Goal: Use online tool/utility: Utilize a website feature to perform a specific function

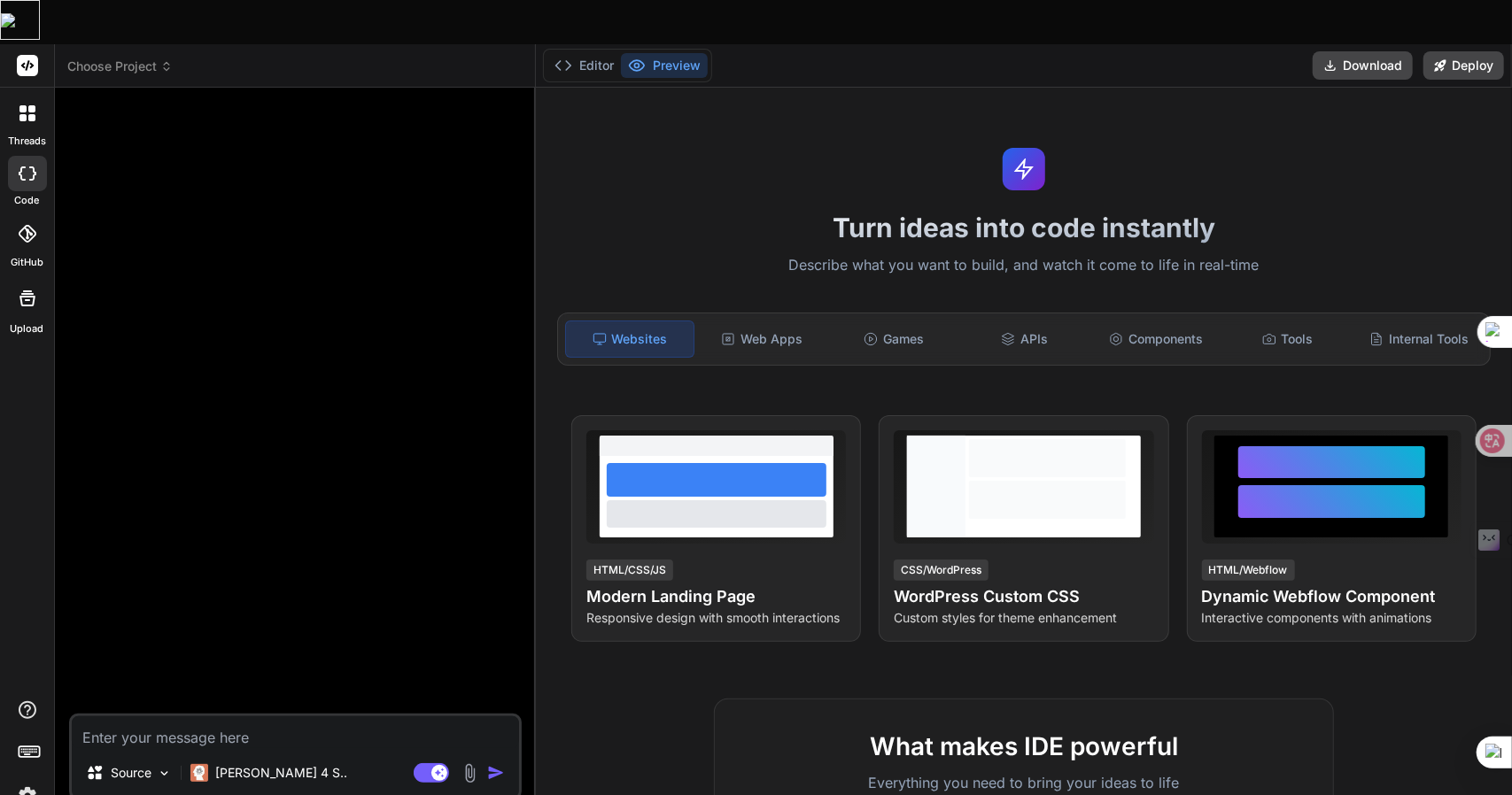
type textarea "x"
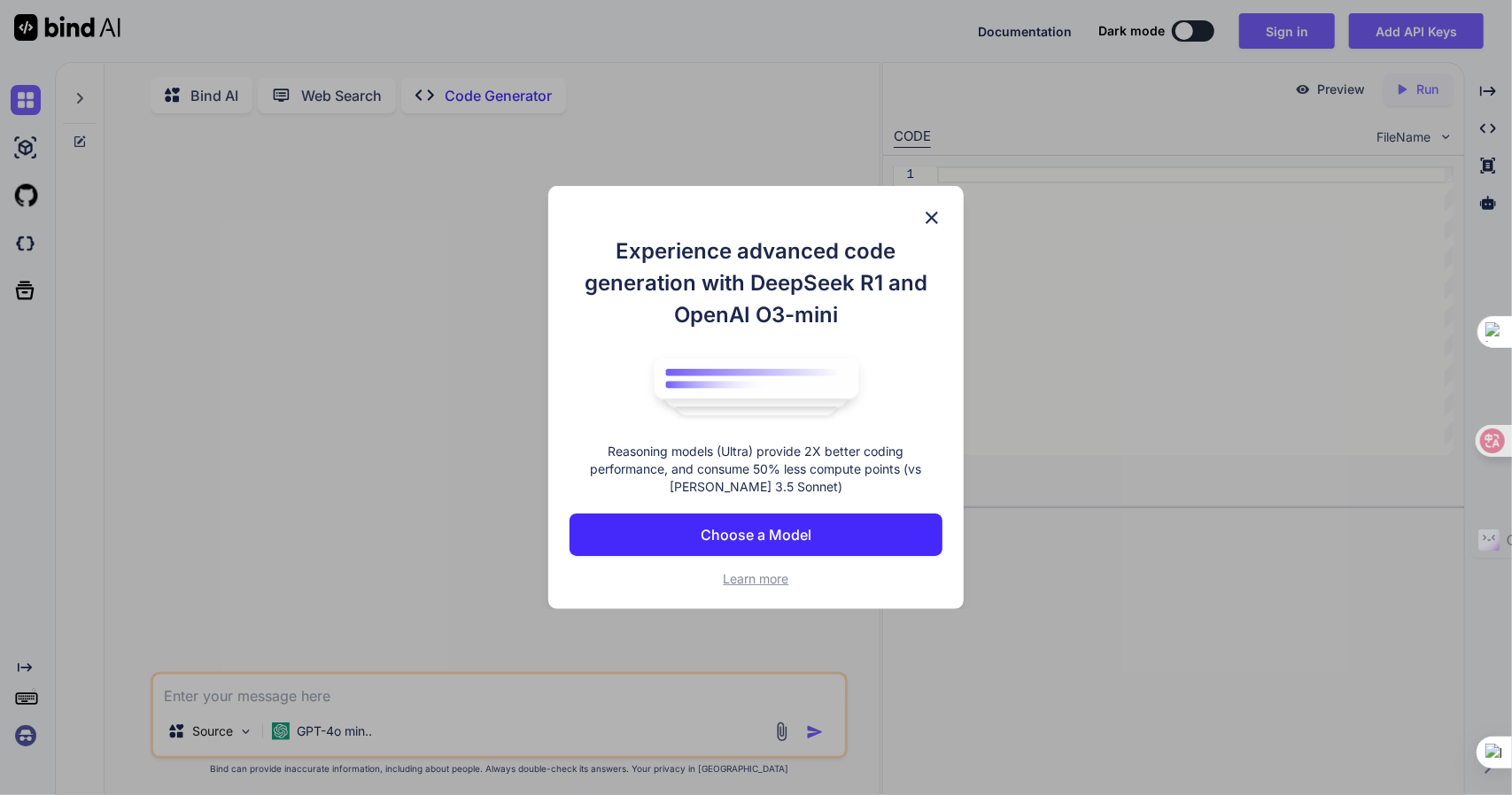
type textarea "x"
click at [926, 206] on div "Experience advanced code generation with DeepSeek R1 and OpenAI O3-mini Reasoni…" at bounding box center [756, 398] width 415 height 423
click at [924, 209] on img at bounding box center [931, 218] width 21 height 21
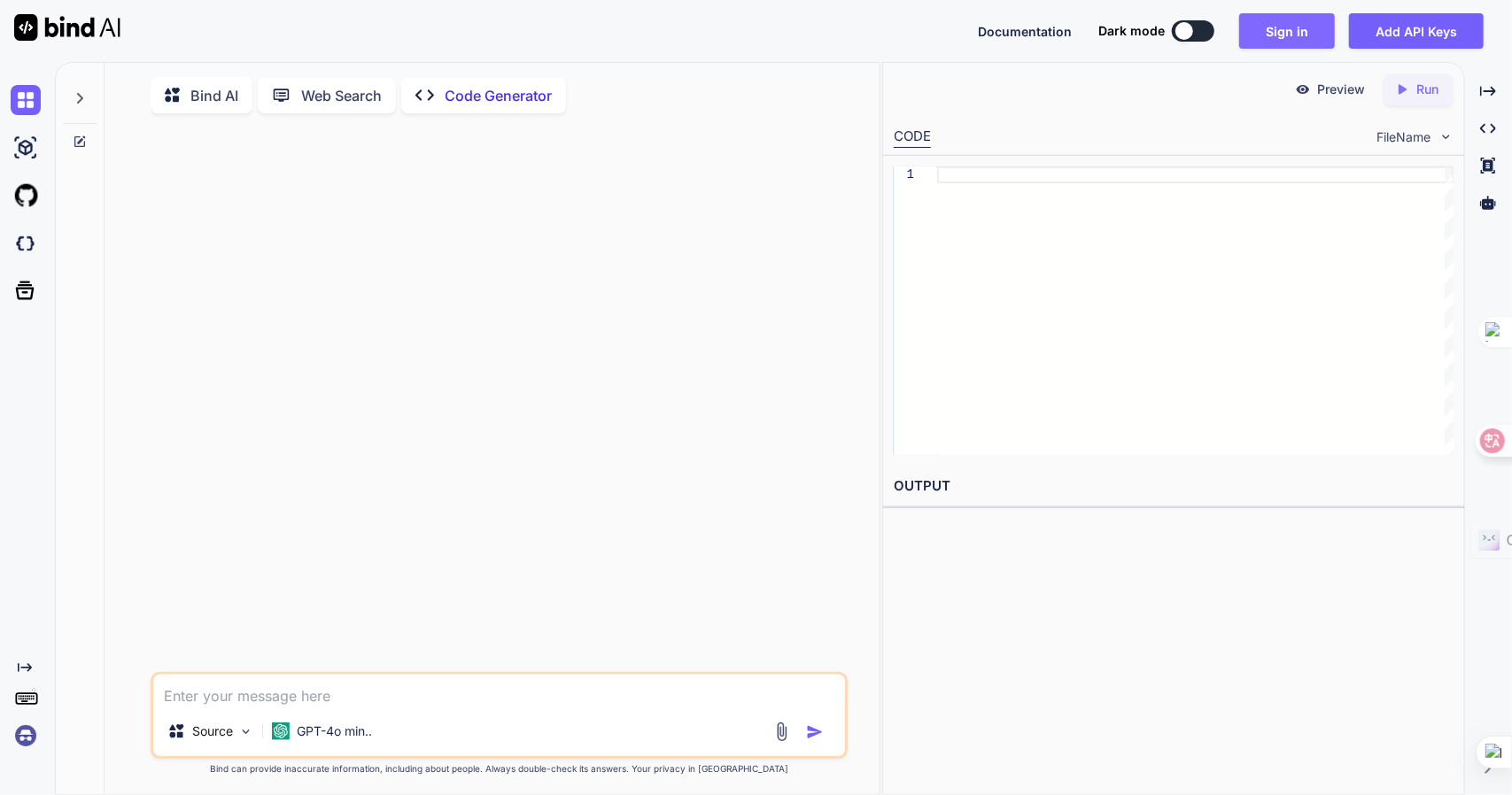
click at [1319, 30] on button "Sign in" at bounding box center [1286, 31] width 95 height 35
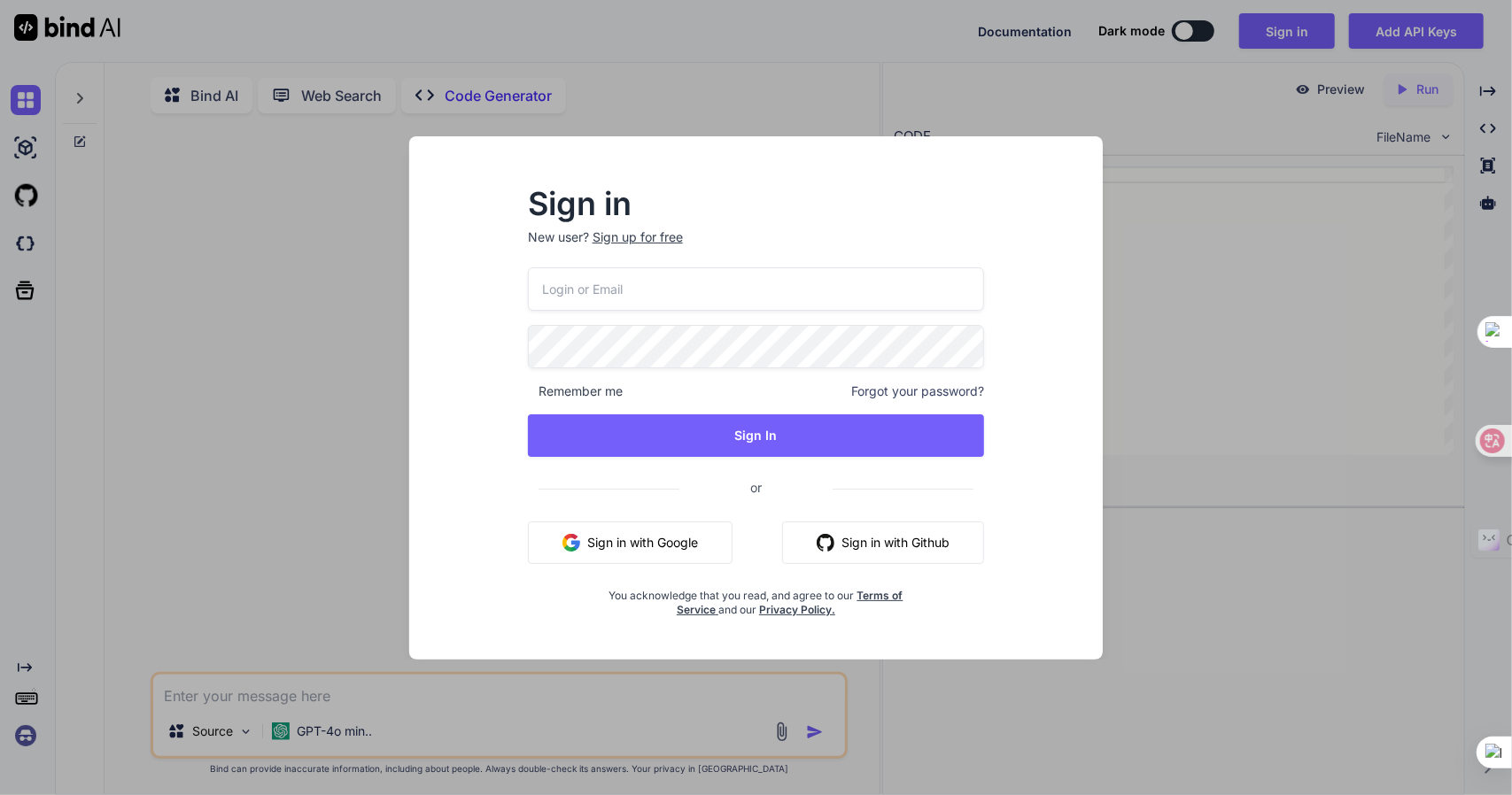
type input "adam300410wu@hotmail.com"
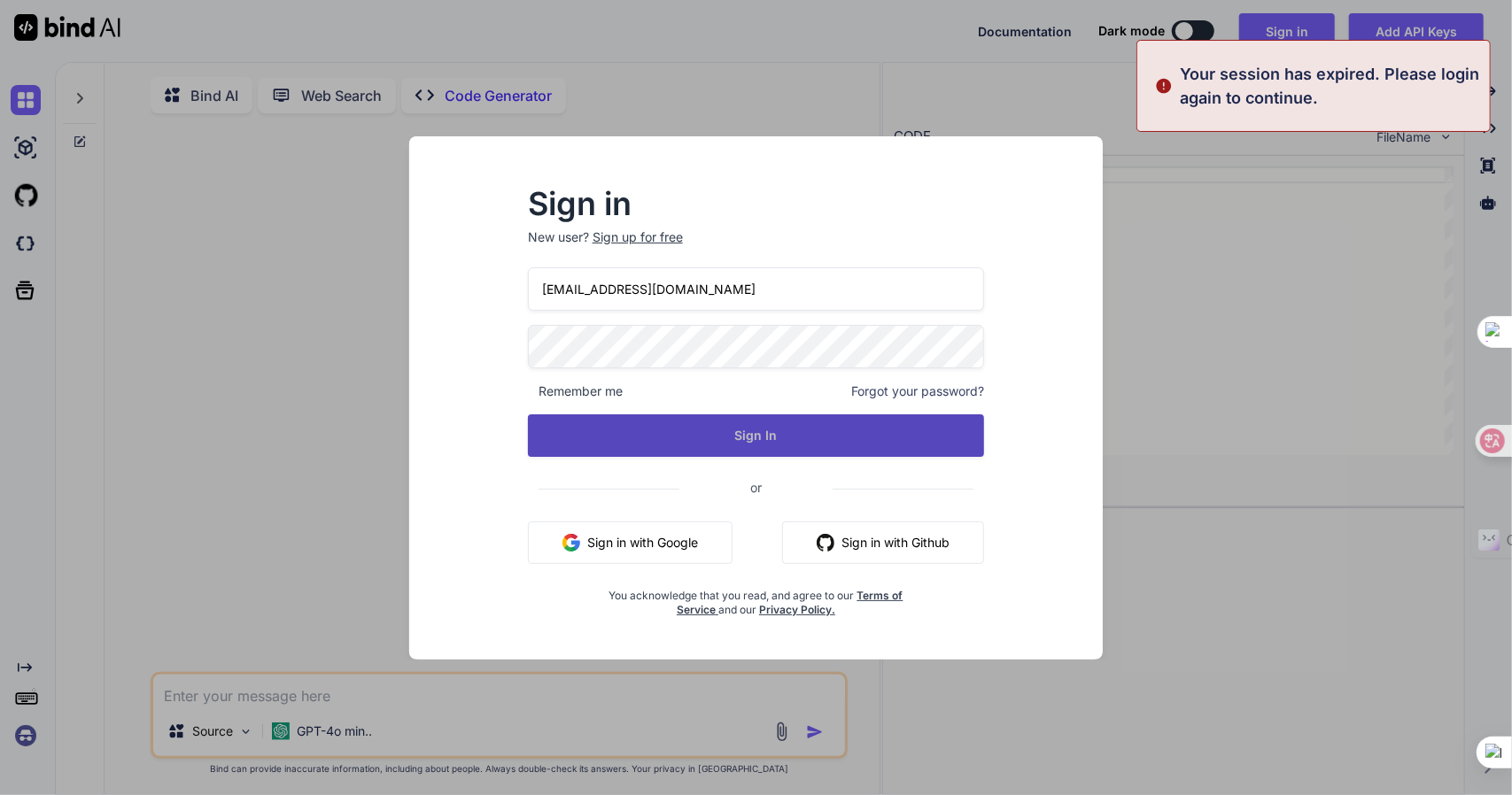
click at [754, 455] on button "Sign In" at bounding box center [756, 435] width 457 height 43
click at [764, 450] on button "Sign In" at bounding box center [756, 435] width 457 height 43
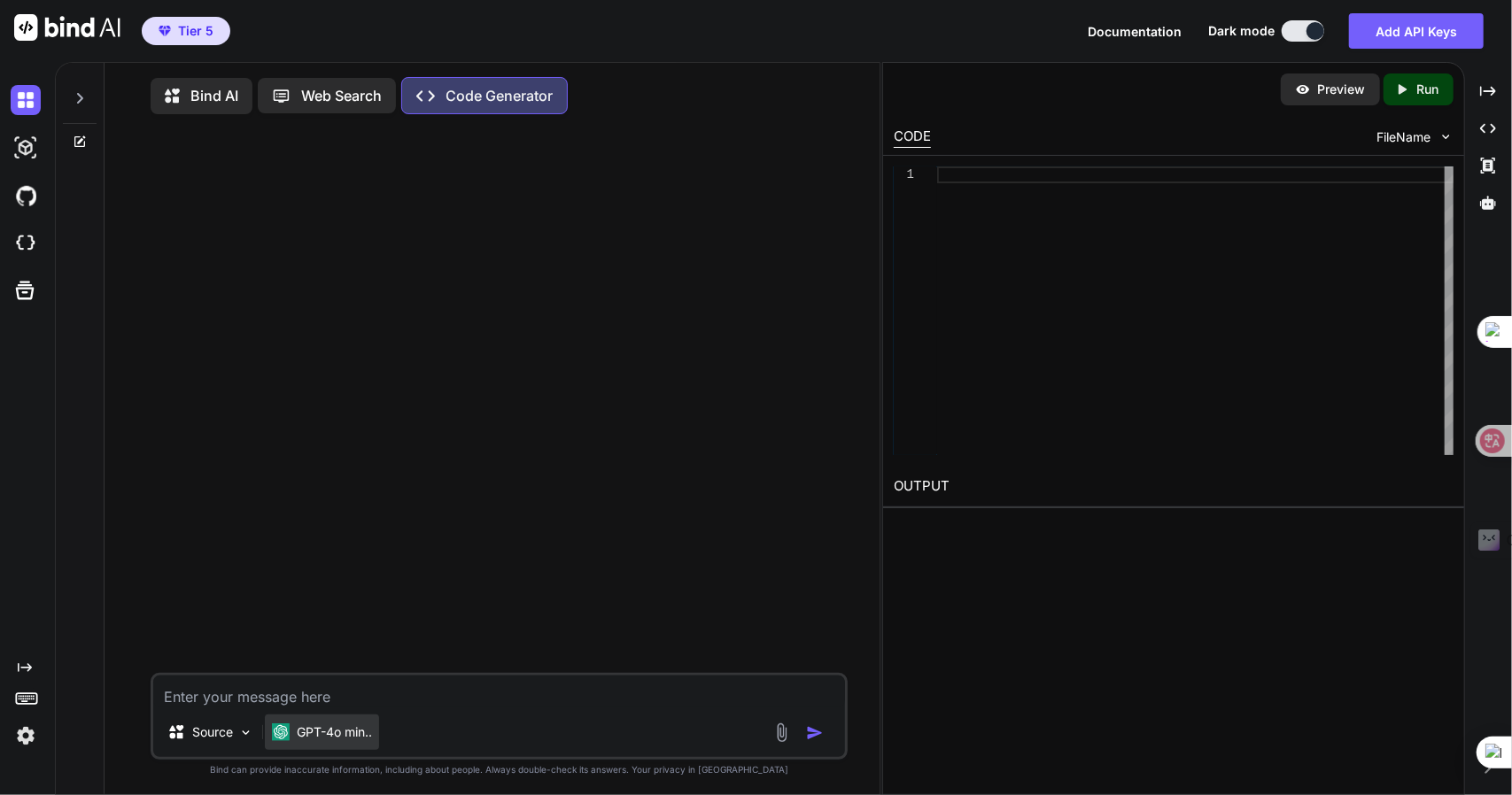
click at [294, 731] on div "GPT-4o min.." at bounding box center [321, 732] width 100 height 18
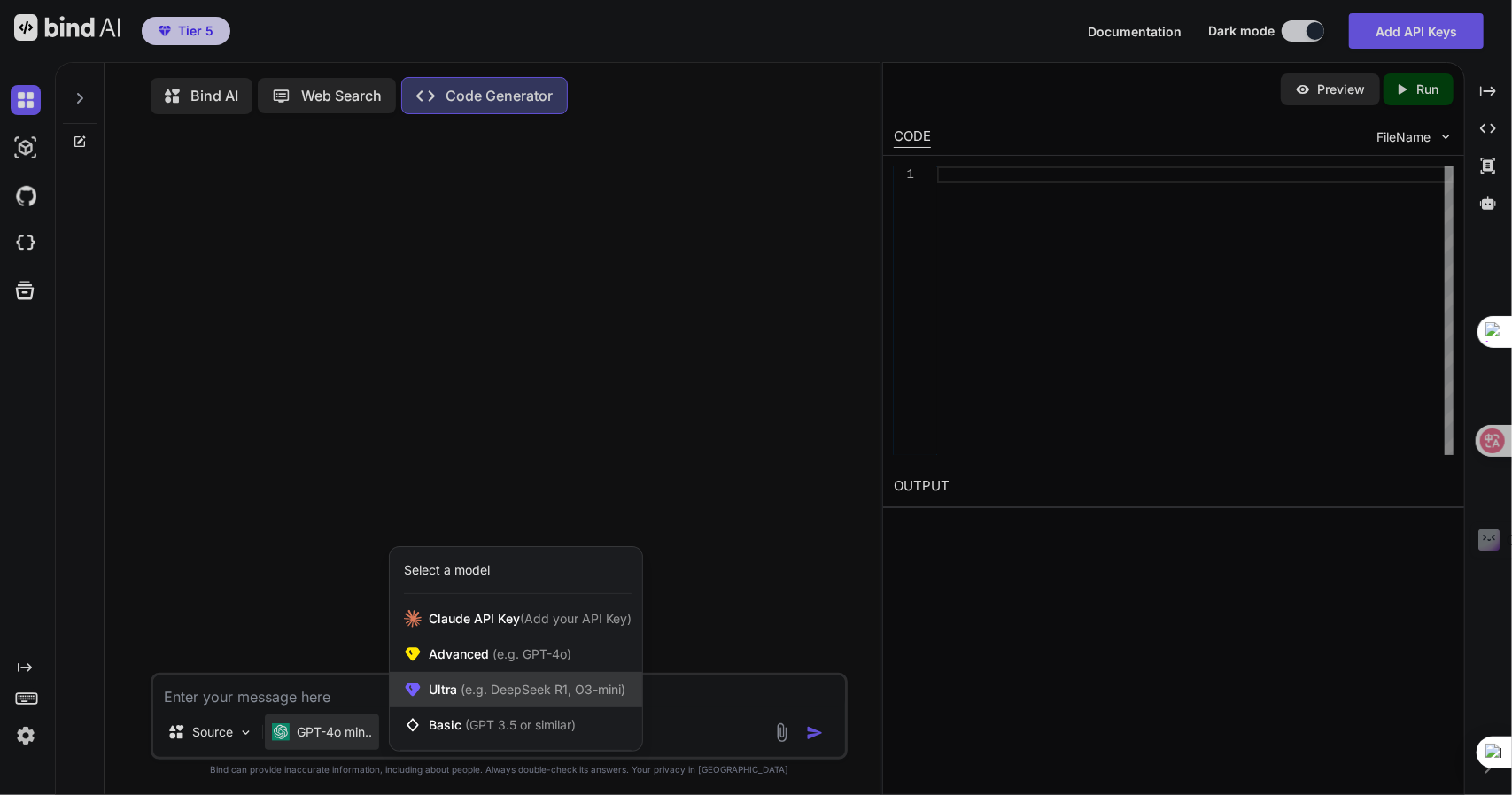
click at [445, 699] on span "Ultra (e.g. DeepSeek R1, O3-mini)" at bounding box center [527, 689] width 196 height 18
type textarea "x"
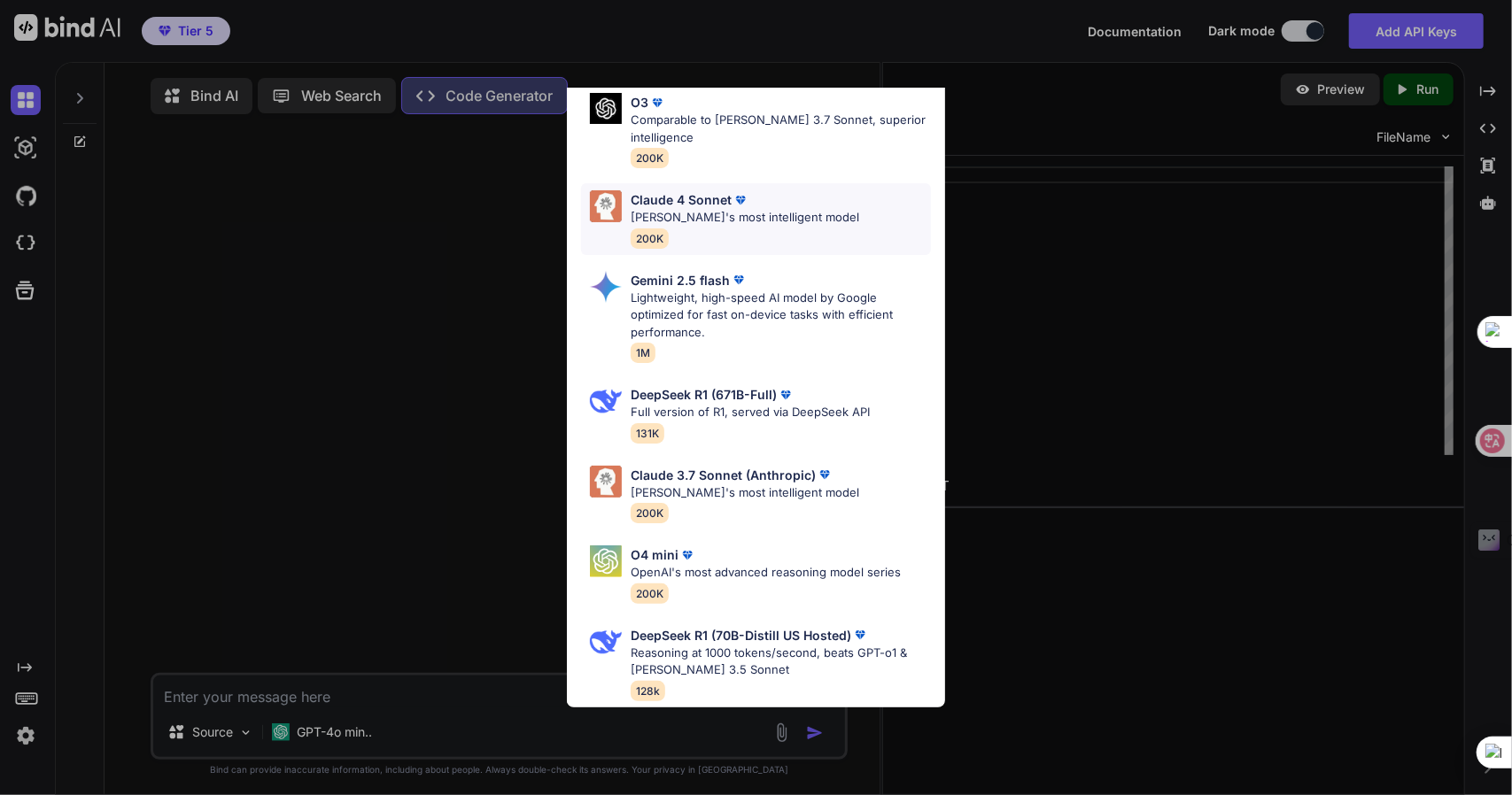
scroll to position [212, 0]
click at [326, 360] on div "Ultra Models Gemini 2.5 Pro Google's advanced multimodal AI model capable of un…" at bounding box center [756, 398] width 1512 height 795
